Goal: Transaction & Acquisition: Obtain resource

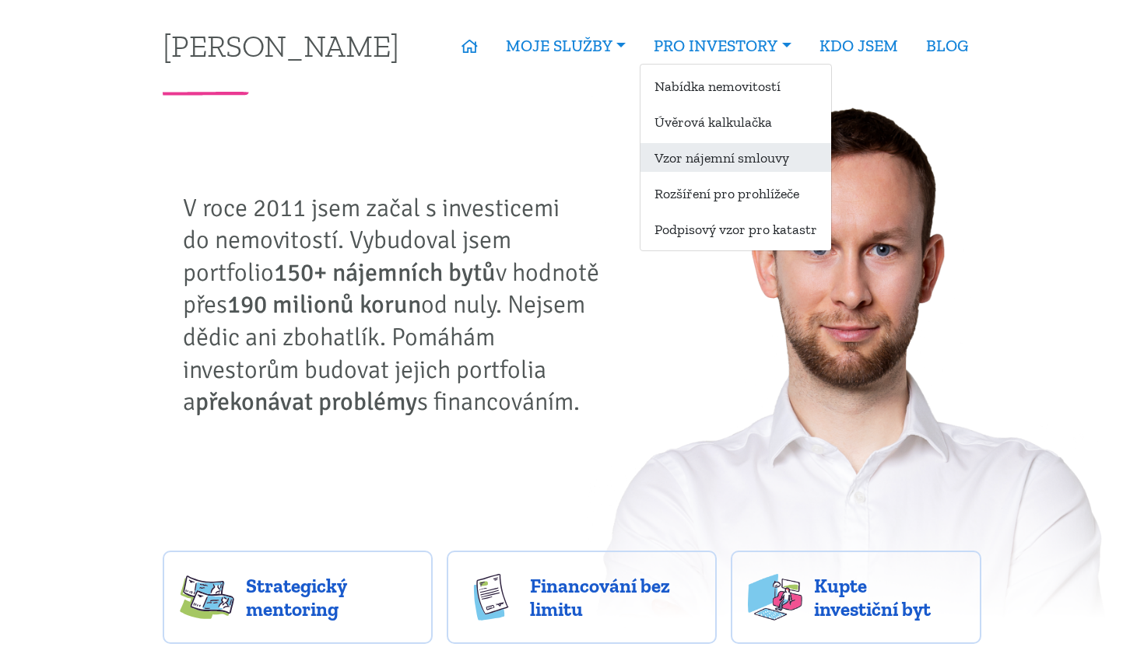
click at [728, 153] on link "Vzor nájemní smlouvy" at bounding box center [735, 157] width 191 height 29
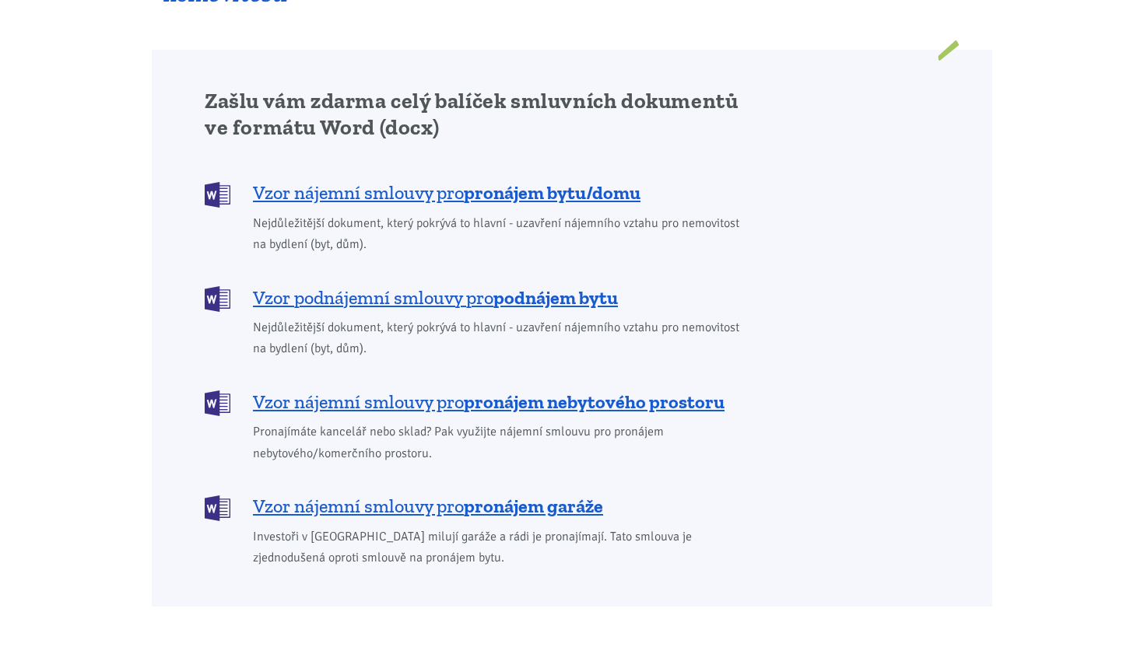
scroll to position [1229, 0]
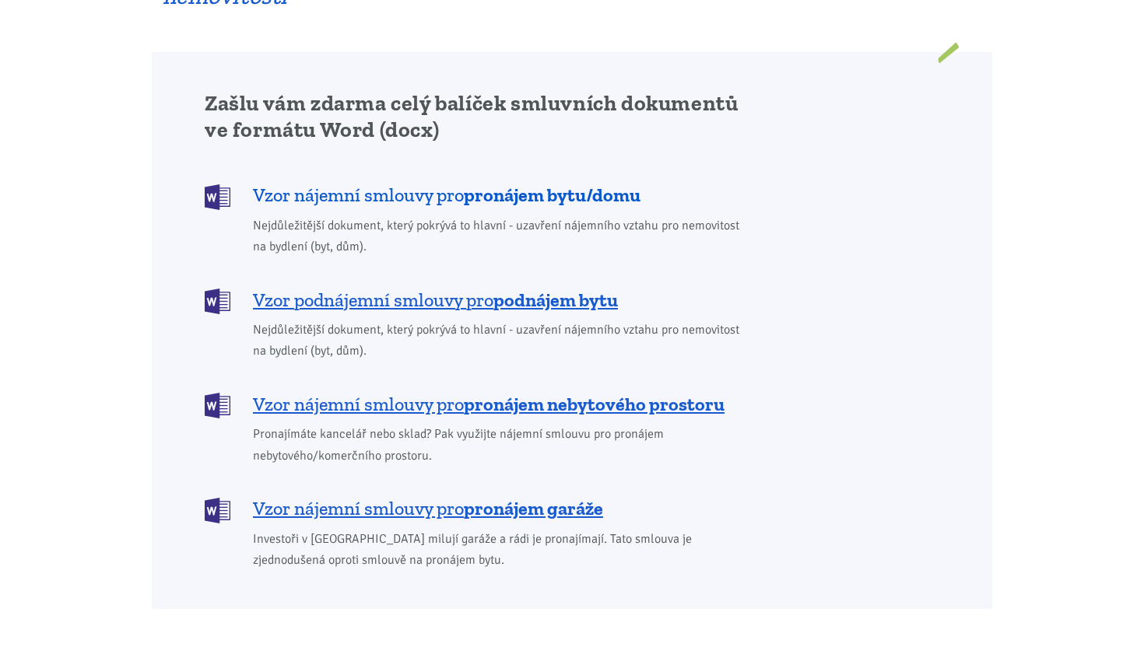
click at [623, 184] on b "pronájem bytu/domu" at bounding box center [552, 195] width 177 height 23
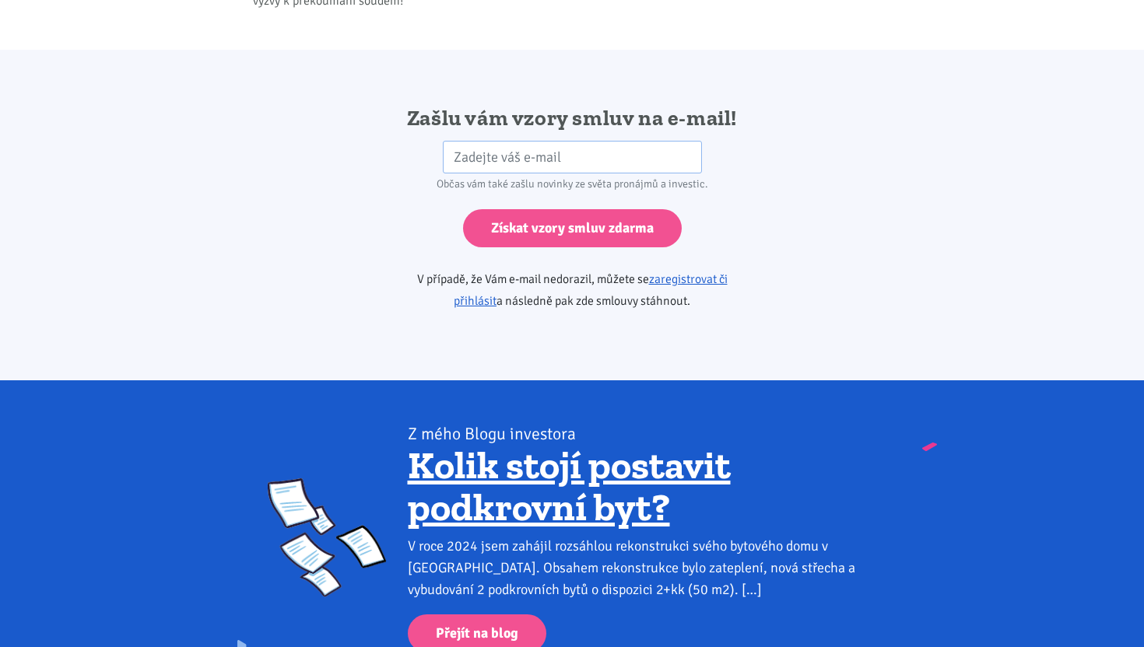
scroll to position [2599, 0]
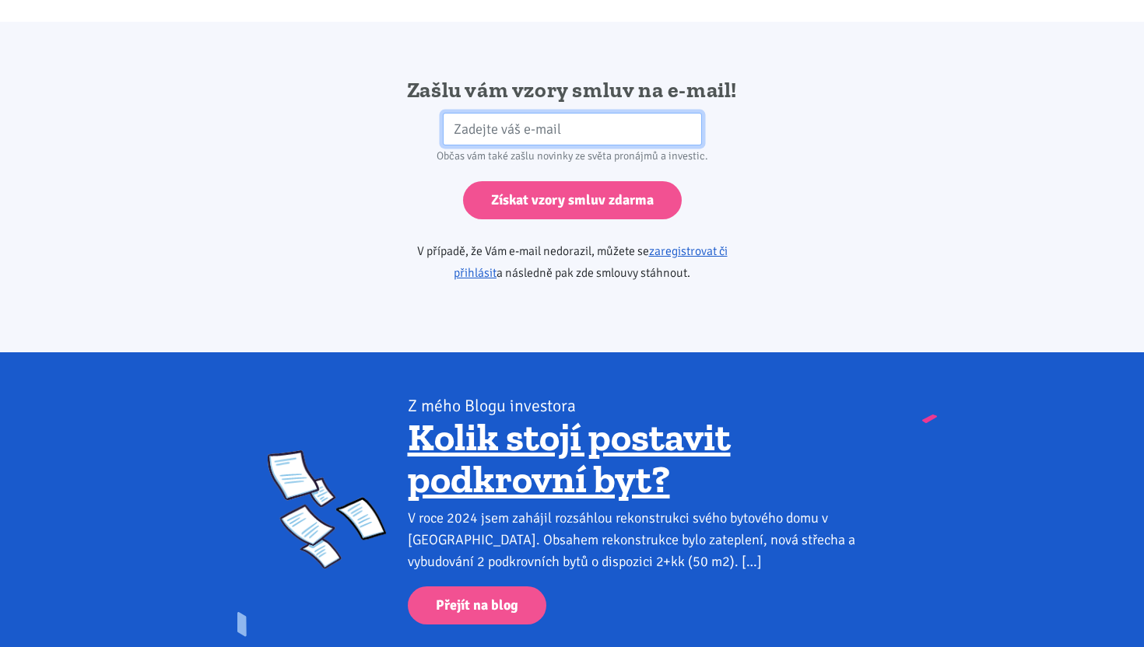
click at [608, 119] on input "email" at bounding box center [572, 129] width 259 height 33
type input "iv.splichalova@gmail.com"
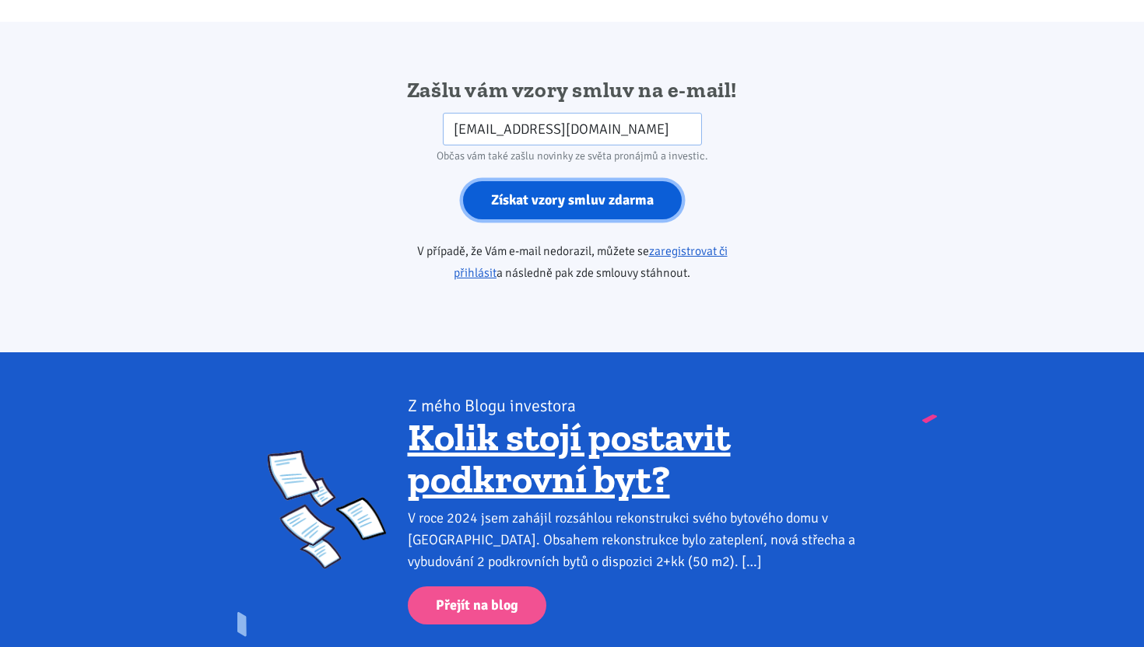
click at [584, 186] on input "Získat vzory smluv zdarma" at bounding box center [572, 200] width 219 height 38
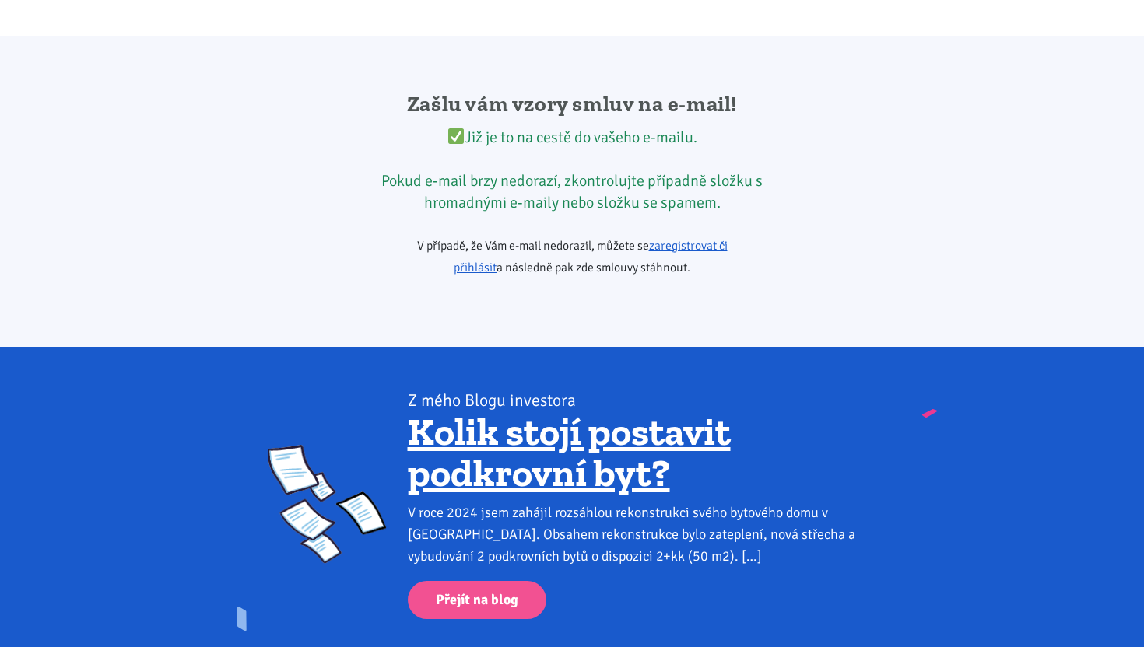
scroll to position [2570, 0]
